Goal: Information Seeking & Learning: Learn about a topic

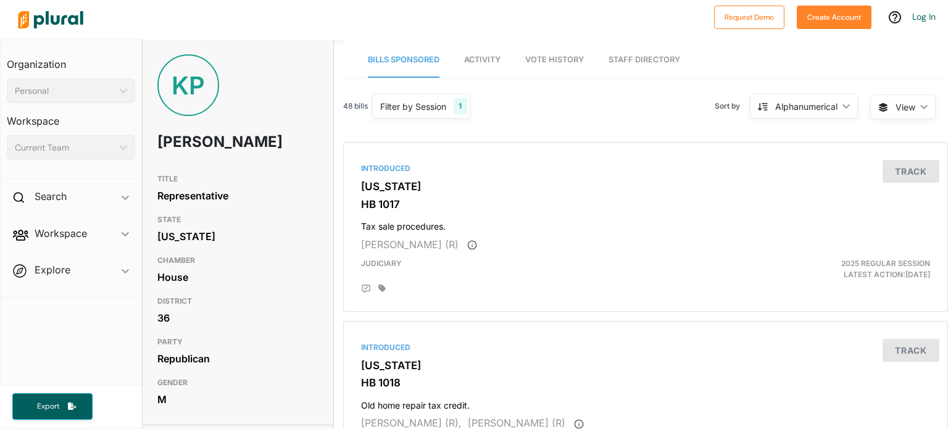
click at [482, 54] on link "Activity" at bounding box center [482, 60] width 36 height 35
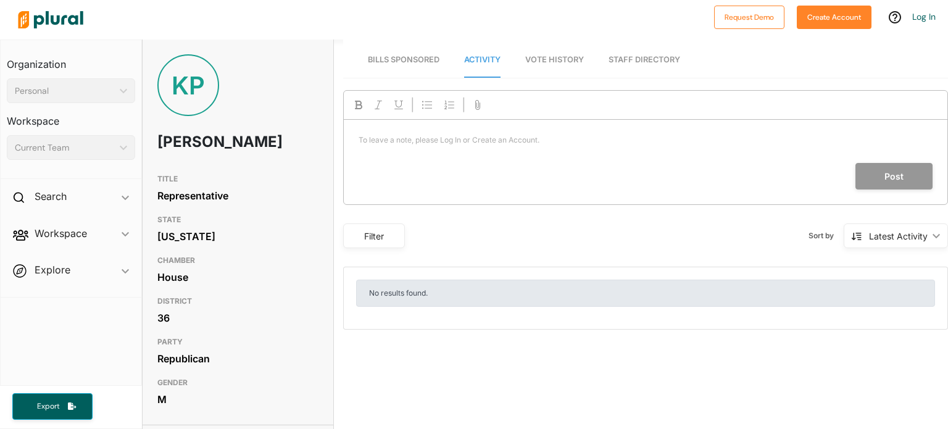
scroll to position [682, 0]
